Goal: Complete application form

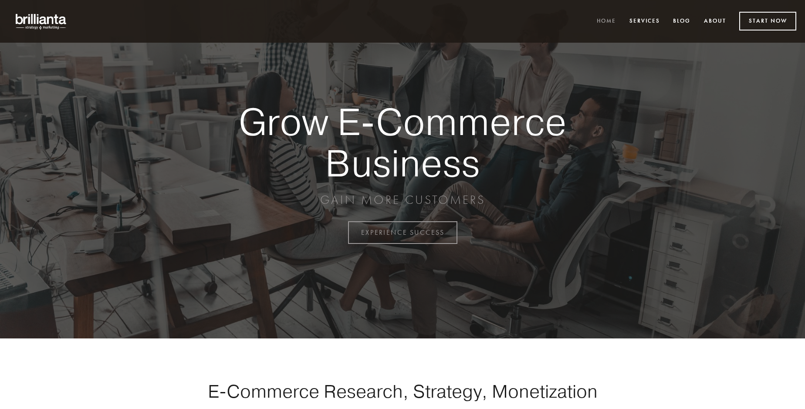
scroll to position [2284, 0]
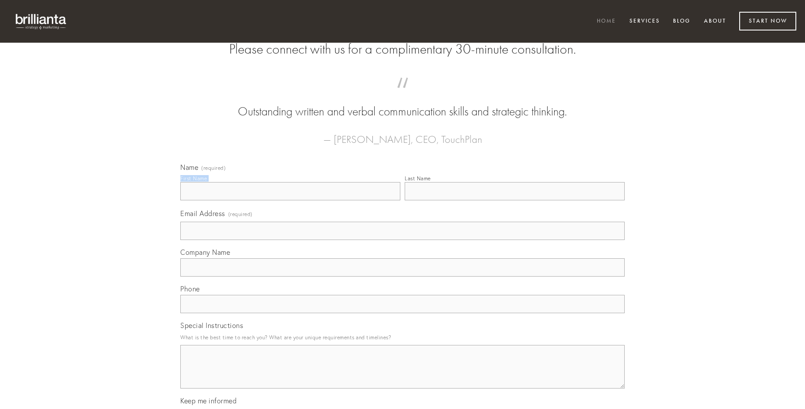
type input "[PERSON_NAME]"
click at [515, 200] on input "Last Name" at bounding box center [515, 191] width 220 height 18
type input "[PERSON_NAME]"
click at [403, 240] on input "Email Address (required)" at bounding box center [402, 231] width 444 height 18
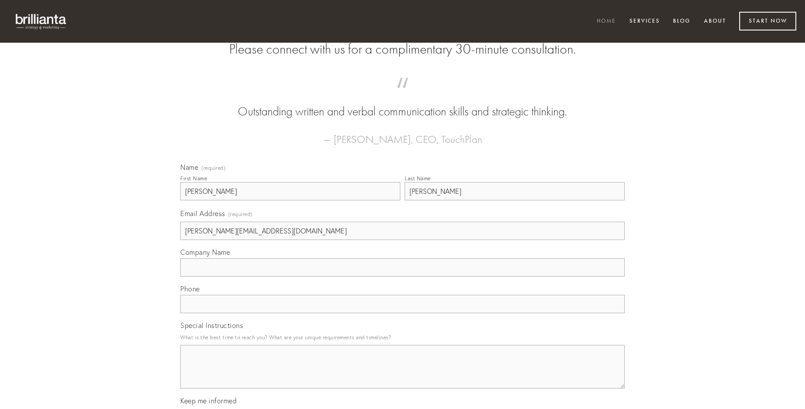
type input "[PERSON_NAME][EMAIL_ADDRESS][DOMAIN_NAME]"
click at [403, 277] on input "Company Name" at bounding box center [402, 267] width 444 height 18
type input "comes"
click at [403, 313] on input "text" at bounding box center [402, 304] width 444 height 18
click at [403, 375] on textarea "Special Instructions" at bounding box center [402, 367] width 444 height 44
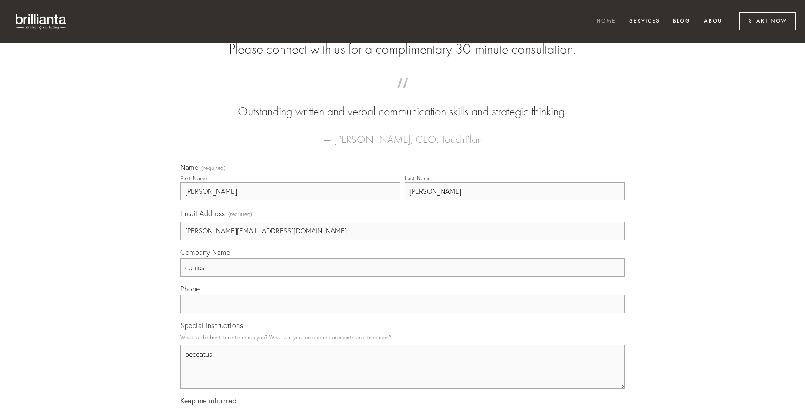
type textarea "peccatus"
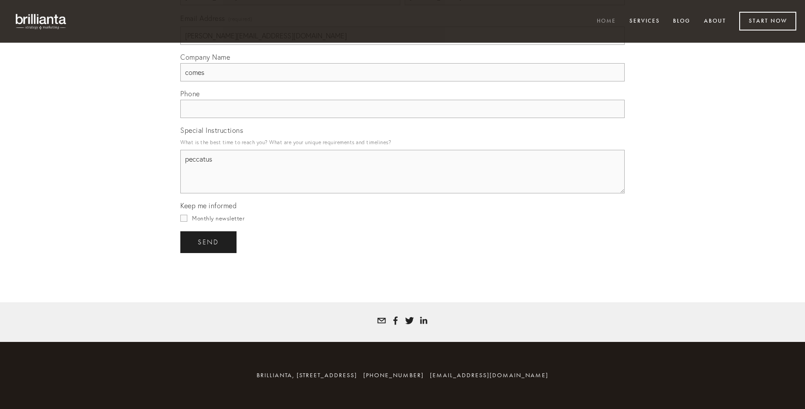
click at [209, 242] on span "send" at bounding box center [208, 242] width 21 height 8
